Goal: Share content

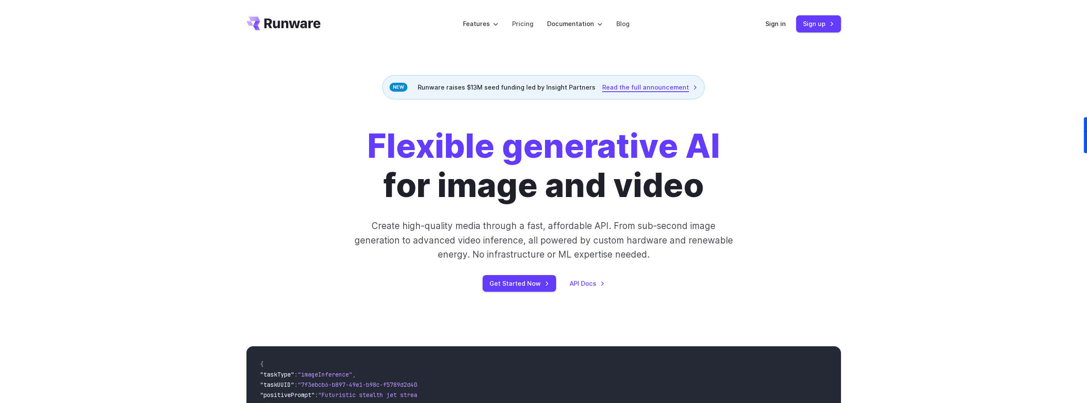
click at [635, 89] on link "Read the full announcement" at bounding box center [649, 87] width 95 height 10
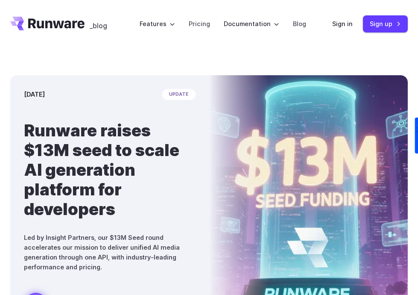
click at [123, 213] on h1 "Runware raises $13M seed to scale AI generation platform for developers" at bounding box center [110, 169] width 172 height 98
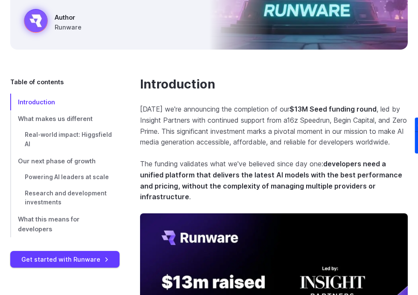
scroll to position [284, 0]
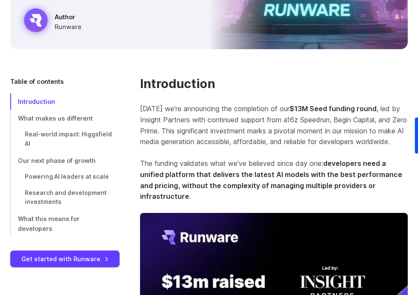
click at [263, 123] on p "[DATE] we're announcing the completion of our $13M Seed funding round , led by …" at bounding box center [274, 125] width 268 height 44
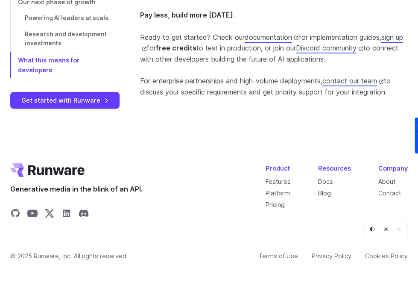
scroll to position [2430, 0]
click at [65, 212] on icon "Share on LinkedIn" at bounding box center [66, 213] width 7 height 7
